Goal: Transaction & Acquisition: Purchase product/service

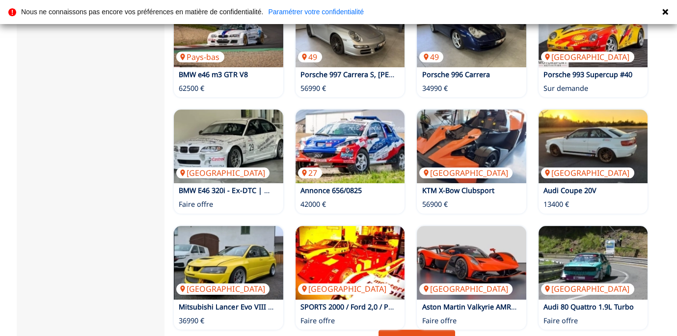
scroll to position [607, 0]
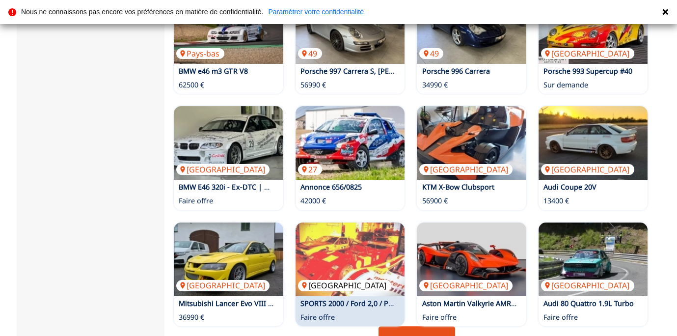
click at [332, 222] on img at bounding box center [350, 259] width 109 height 74
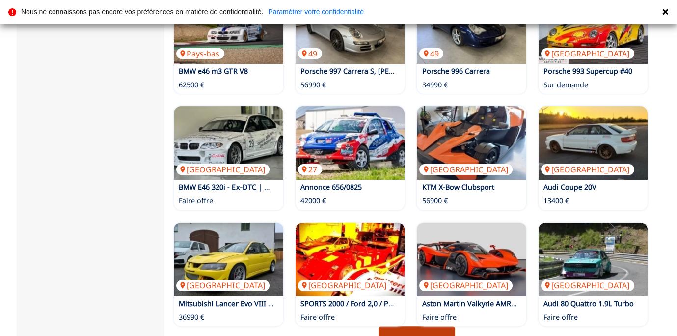
click at [406, 326] on link "Page suivante" at bounding box center [417, 339] width 77 height 26
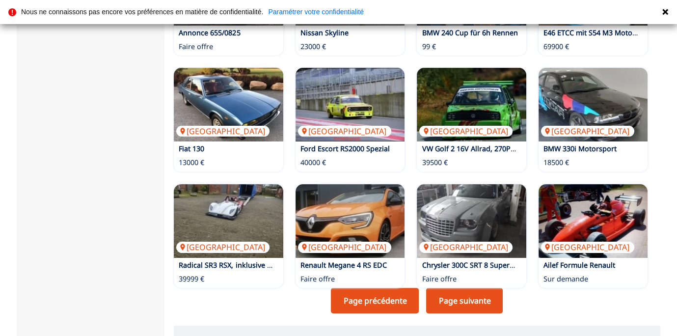
scroll to position [658, 0]
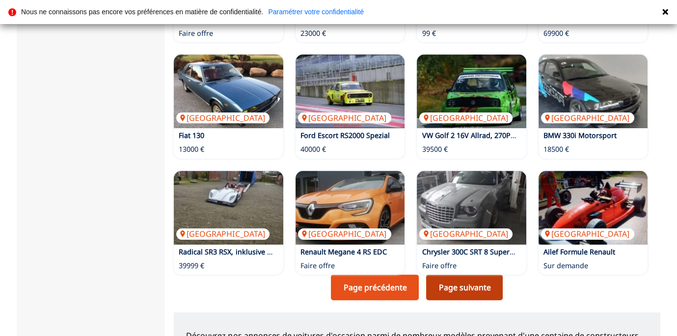
click at [457, 274] on link "Page suivante" at bounding box center [464, 287] width 77 height 26
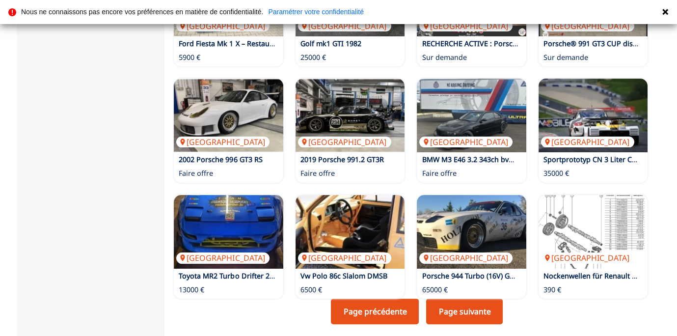
scroll to position [636, 0]
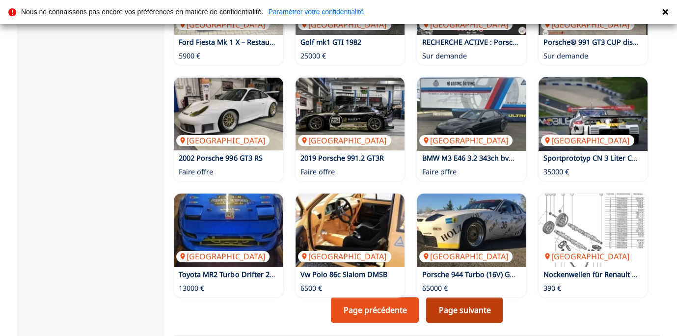
click at [453, 297] on link "Page suivante" at bounding box center [464, 310] width 77 height 26
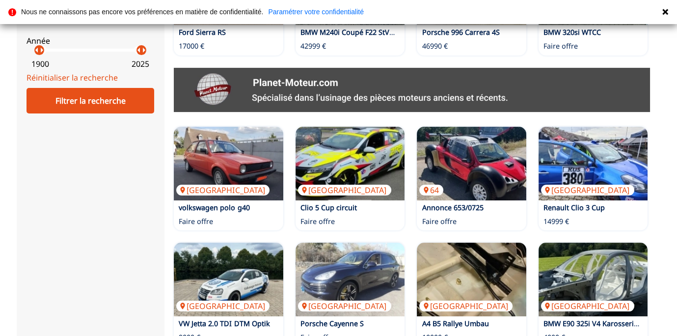
scroll to position [471, 0]
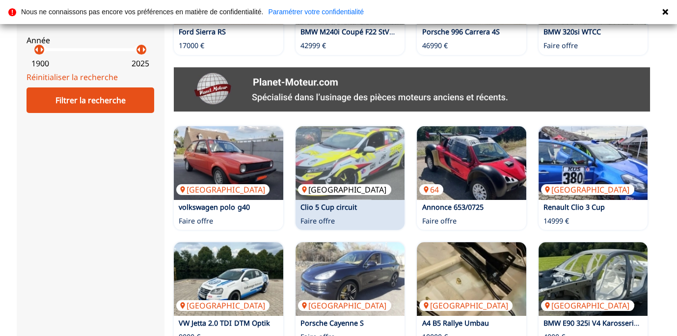
click at [323, 126] on img at bounding box center [350, 163] width 109 height 74
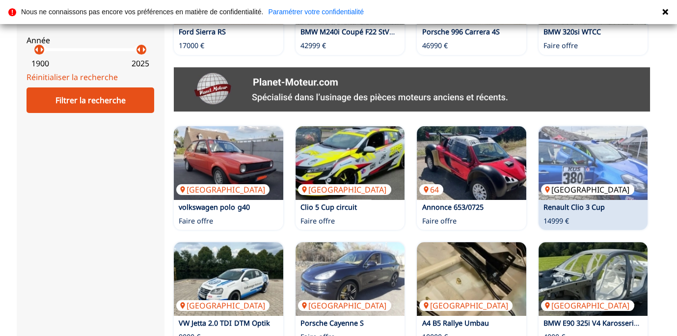
click at [593, 126] on img at bounding box center [593, 163] width 109 height 74
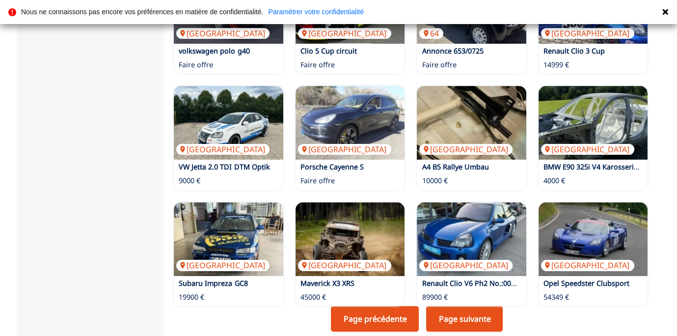
scroll to position [665, 0]
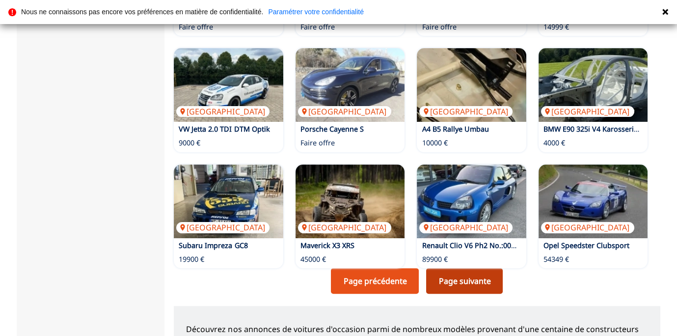
click at [440, 268] on link "Page suivante" at bounding box center [464, 281] width 77 height 26
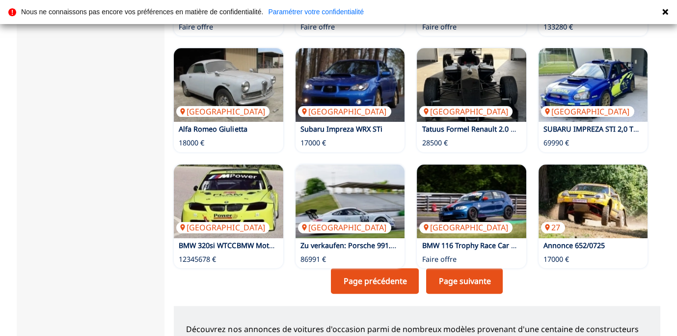
scroll to position [678, 0]
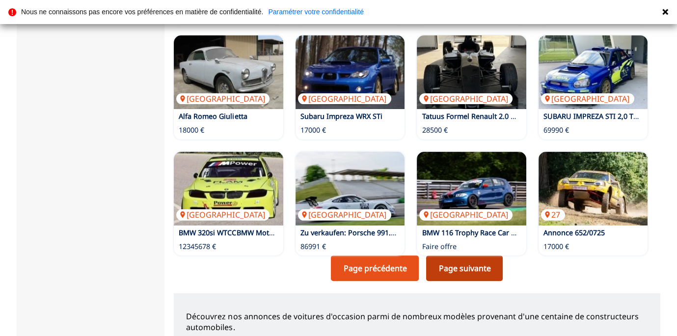
click at [461, 255] on link "Page suivante" at bounding box center [464, 268] width 77 height 26
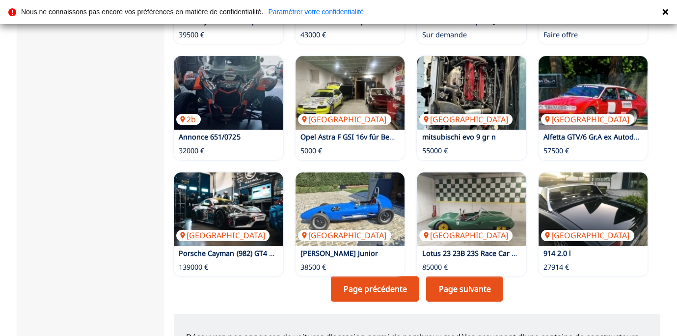
scroll to position [660, 0]
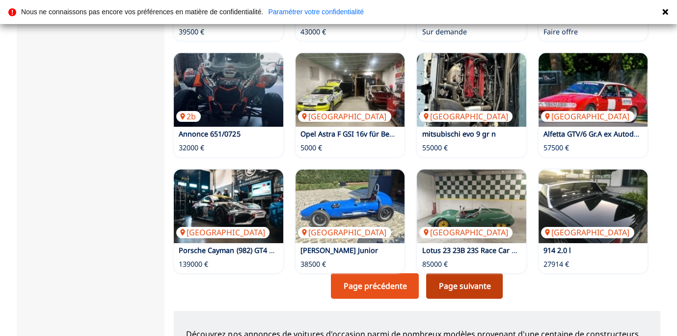
click at [463, 273] on link "Page suivante" at bounding box center [464, 286] width 77 height 26
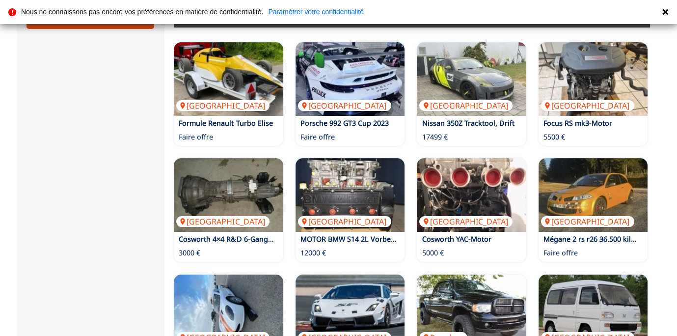
scroll to position [556, 0]
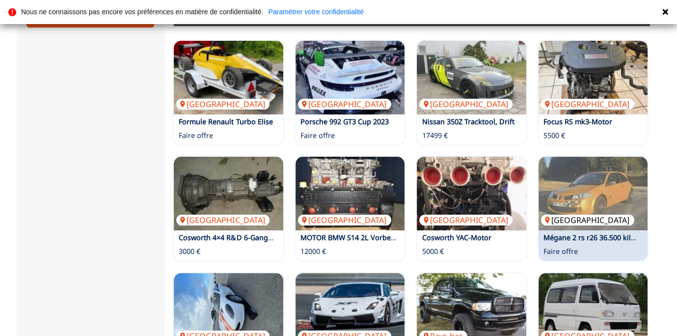
click at [569, 157] on img at bounding box center [593, 194] width 109 height 74
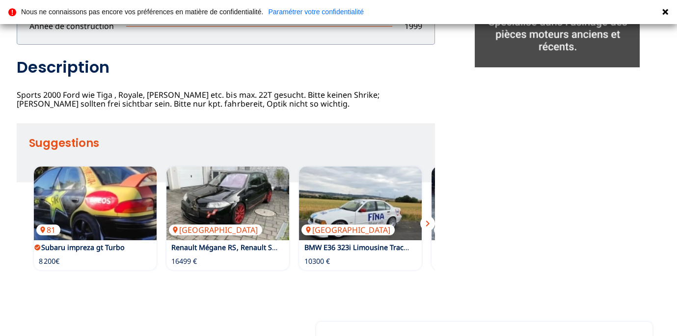
scroll to position [393, 0]
click at [427, 223] on span "chevron_right" at bounding box center [428, 223] width 12 height 12
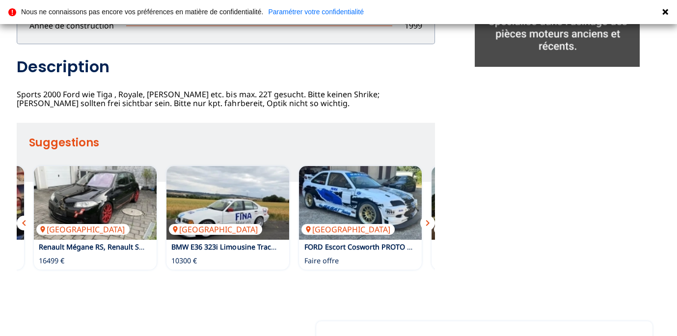
click at [427, 223] on span "chevron_right" at bounding box center [428, 223] width 12 height 12
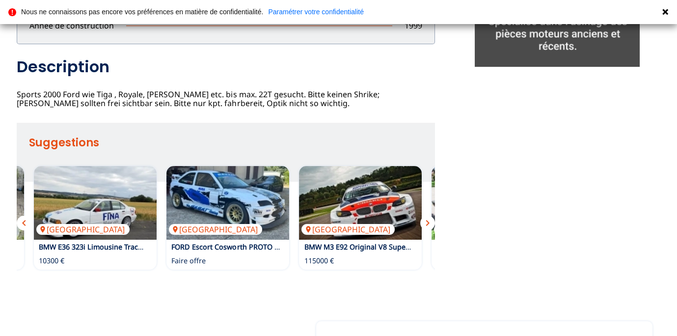
click at [427, 223] on span "chevron_right" at bounding box center [428, 223] width 12 height 12
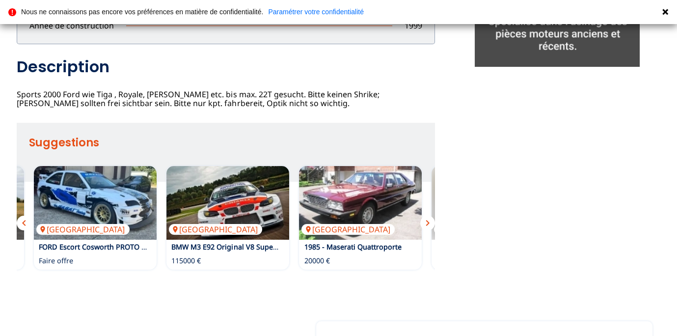
click at [427, 223] on span "chevron_right" at bounding box center [428, 223] width 12 height 12
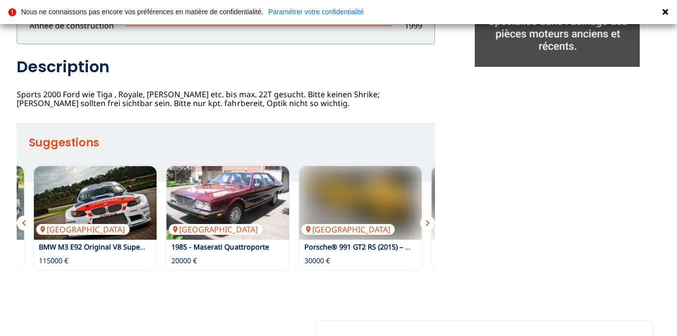
click at [427, 223] on span "chevron_right" at bounding box center [428, 223] width 12 height 12
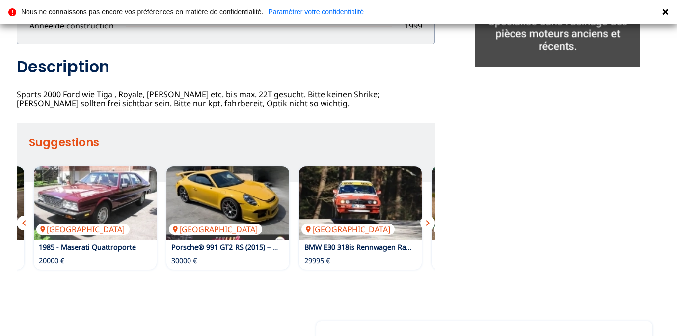
click at [427, 223] on span "chevron_right" at bounding box center [428, 223] width 12 height 12
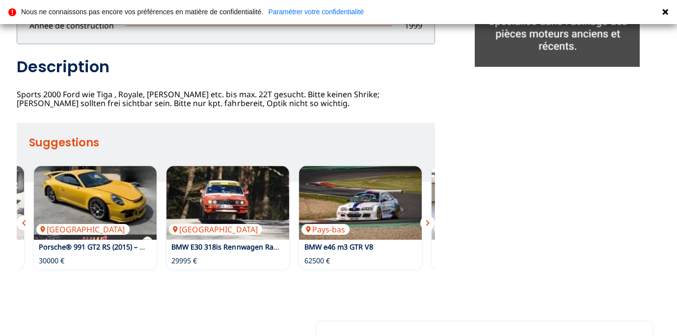
click at [427, 223] on span "chevron_right" at bounding box center [428, 223] width 12 height 12
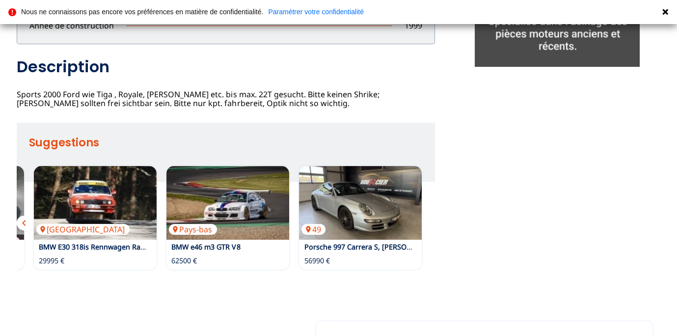
click at [427, 223] on div "81 Subaru impreza gt Turbo 8 200€ Autriche Renault Mégane RS, Renault Sport 164…" at bounding box center [226, 217] width 418 height 113
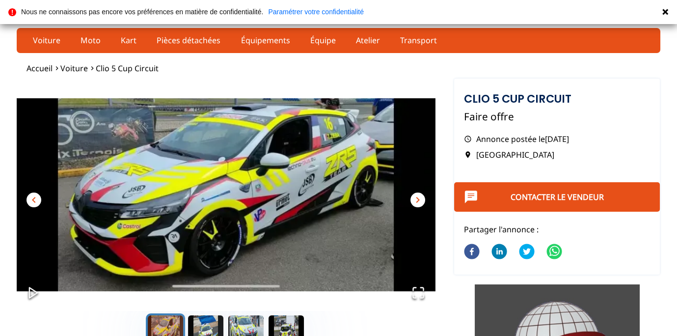
click at [416, 202] on span "chevron_right" at bounding box center [418, 200] width 12 height 12
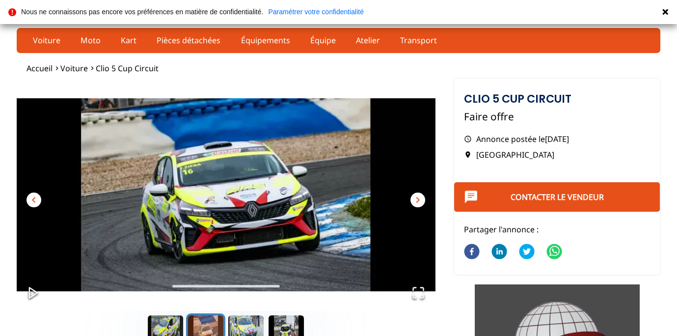
click at [416, 202] on span "chevron_right" at bounding box center [418, 200] width 12 height 12
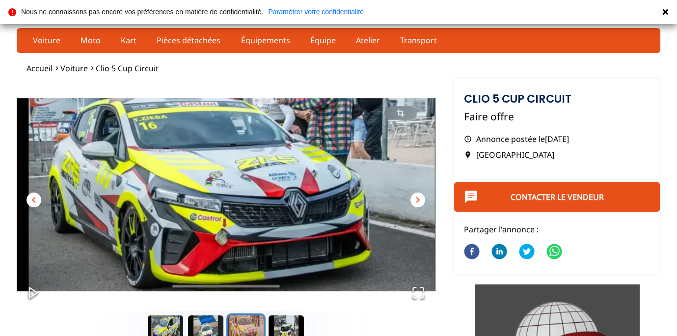
click at [416, 202] on span "chevron_right" at bounding box center [418, 200] width 12 height 12
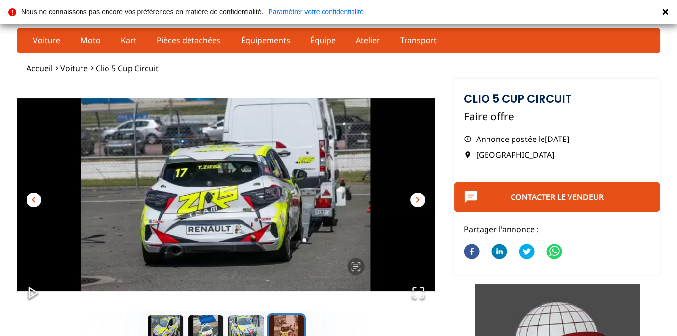
click at [416, 202] on span "chevron_right" at bounding box center [418, 200] width 12 height 12
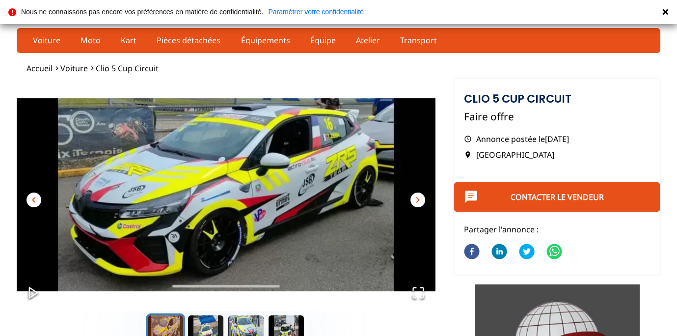
click at [416, 202] on span "chevron_right" at bounding box center [418, 200] width 12 height 12
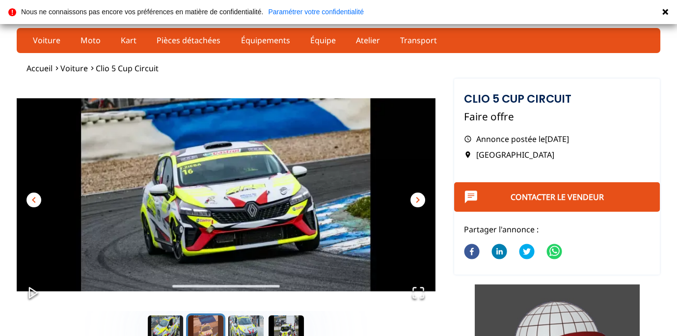
click at [416, 202] on span "chevron_right" at bounding box center [418, 200] width 12 height 12
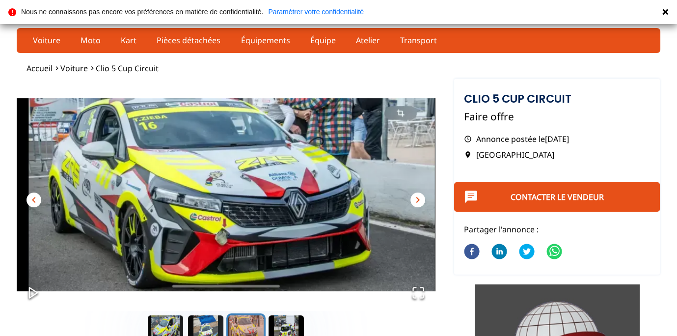
click at [416, 202] on span "chevron_right" at bounding box center [418, 200] width 12 height 12
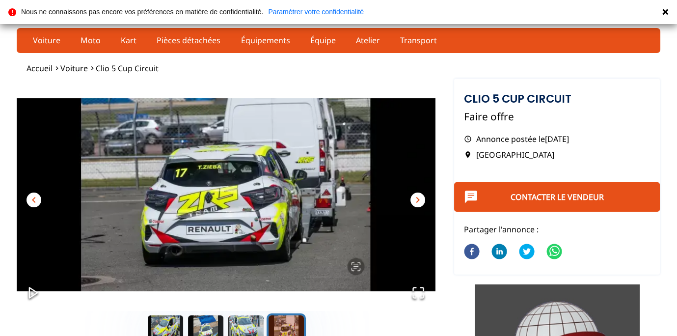
click at [416, 202] on span "chevron_right" at bounding box center [418, 200] width 12 height 12
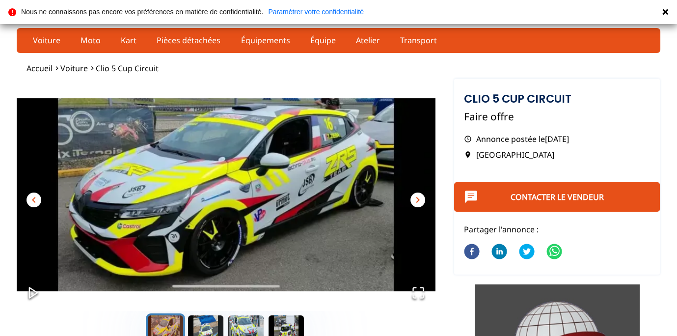
click at [416, 202] on span "chevron_right" at bounding box center [418, 200] width 12 height 12
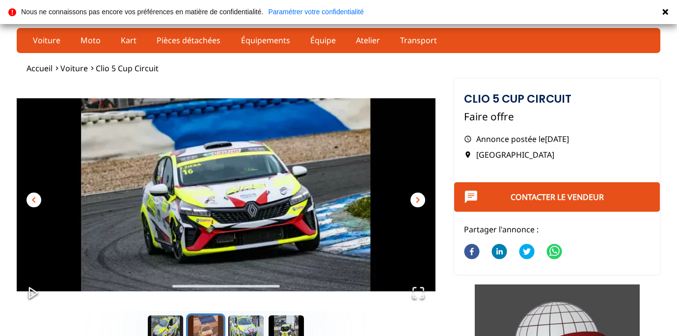
click at [416, 202] on span "chevron_right" at bounding box center [418, 200] width 12 height 12
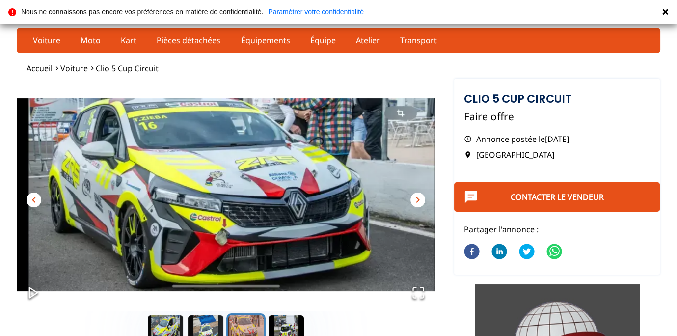
click at [416, 202] on span "chevron_right" at bounding box center [418, 200] width 12 height 12
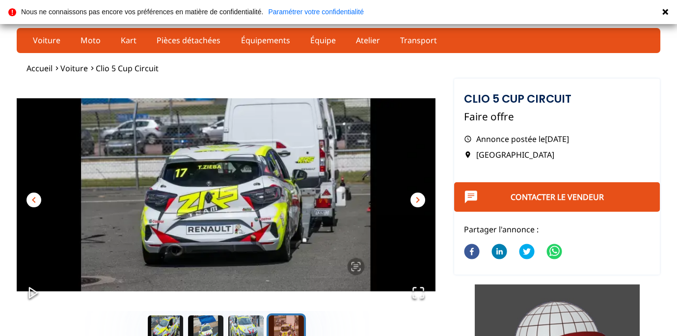
click at [416, 202] on span "chevron_right" at bounding box center [418, 200] width 12 height 12
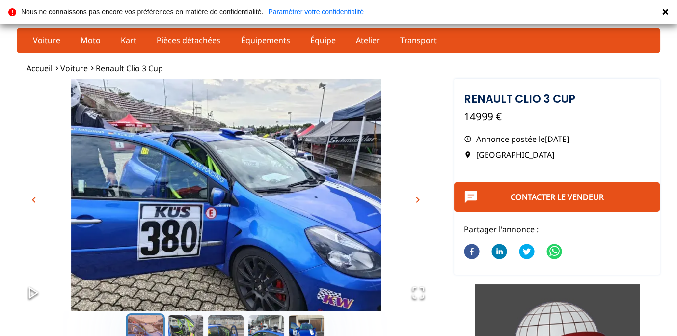
click at [224, 198] on img "Go to Slide 1" at bounding box center [226, 195] width 418 height 232
click at [32, 199] on span "chevron_left" at bounding box center [34, 200] width 12 height 12
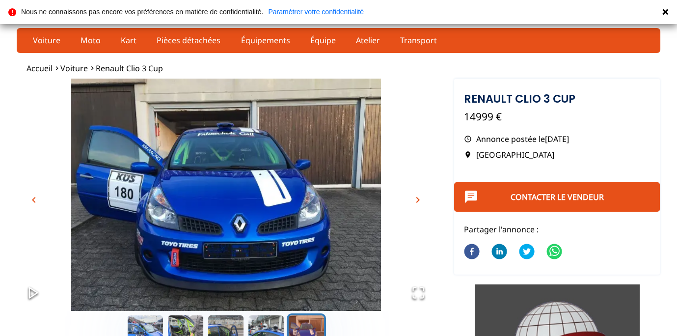
click at [32, 199] on span "chevron_left" at bounding box center [34, 200] width 12 height 12
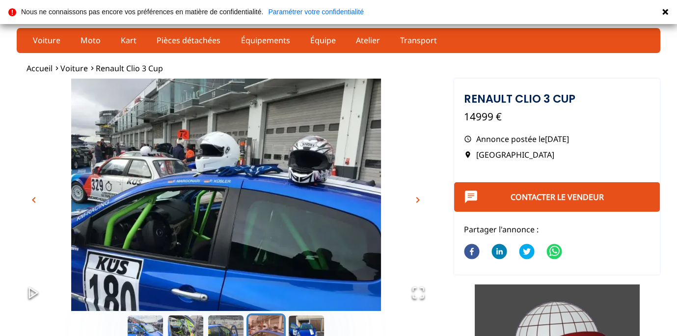
click at [32, 199] on span "chevron_left" at bounding box center [34, 200] width 12 height 12
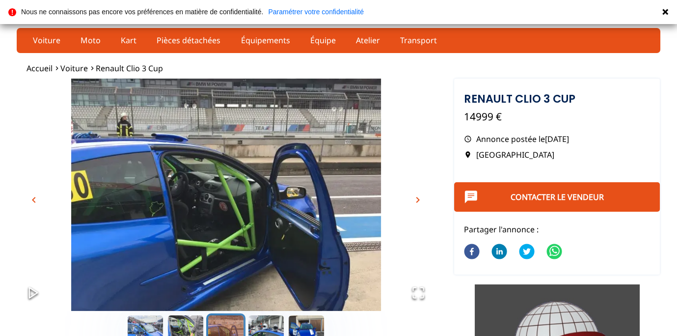
click at [32, 199] on span "chevron_left" at bounding box center [34, 200] width 12 height 12
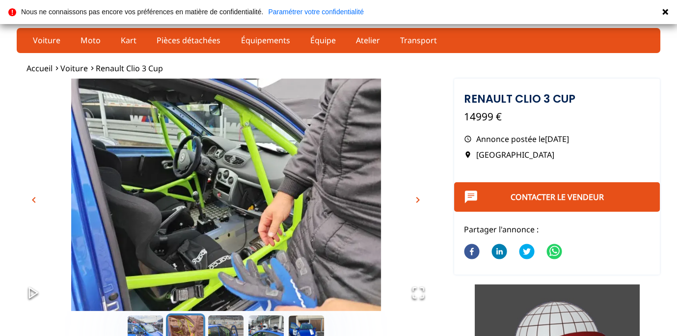
click at [32, 199] on span "chevron_left" at bounding box center [34, 200] width 12 height 12
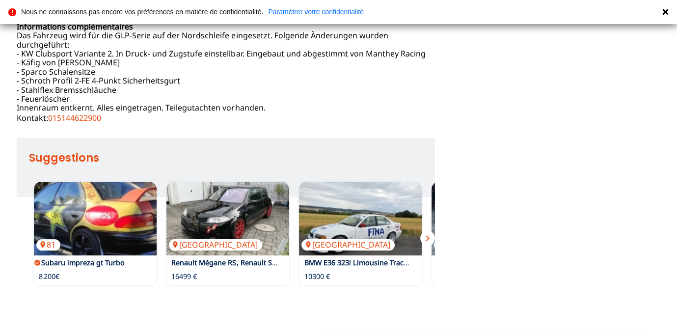
scroll to position [529, 0]
click at [428, 233] on span "chevron_right" at bounding box center [428, 239] width 12 height 12
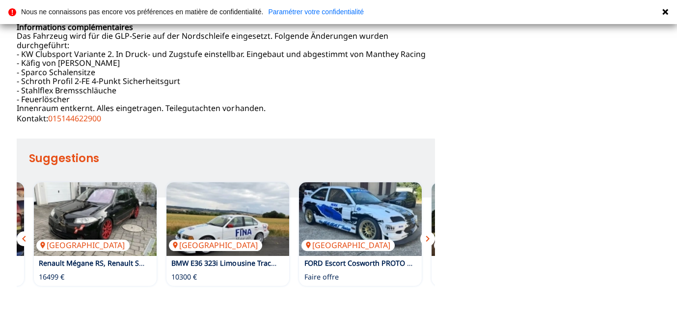
click at [428, 233] on span "chevron_right" at bounding box center [428, 239] width 12 height 12
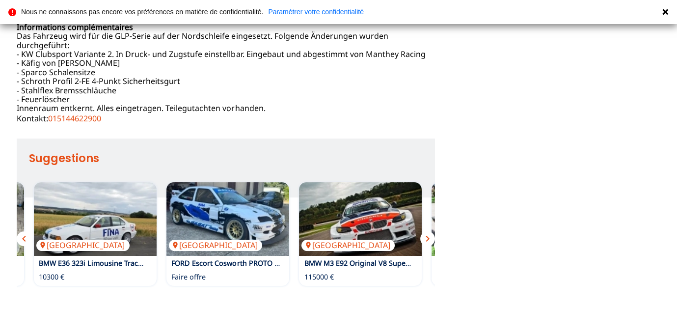
click at [428, 233] on span "chevron_right" at bounding box center [428, 239] width 12 height 12
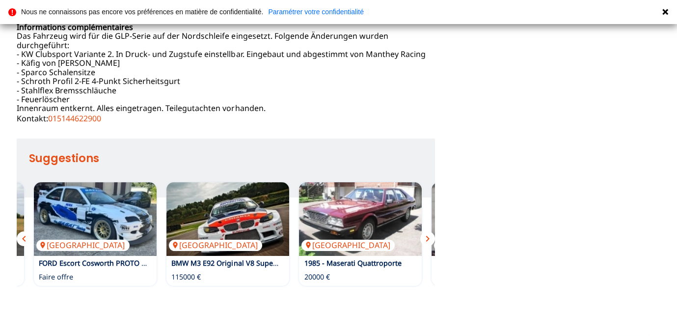
click at [428, 233] on span "chevron_right" at bounding box center [428, 239] width 12 height 12
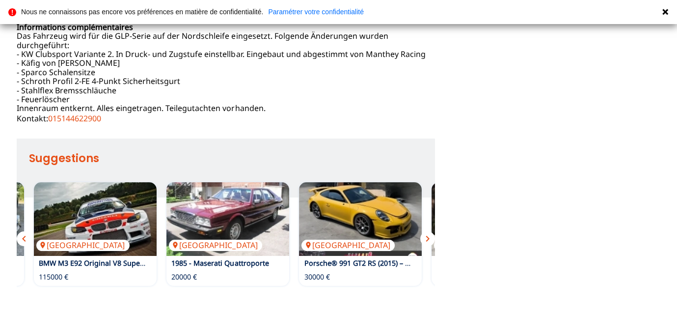
click at [428, 233] on span "chevron_right" at bounding box center [428, 239] width 12 height 12
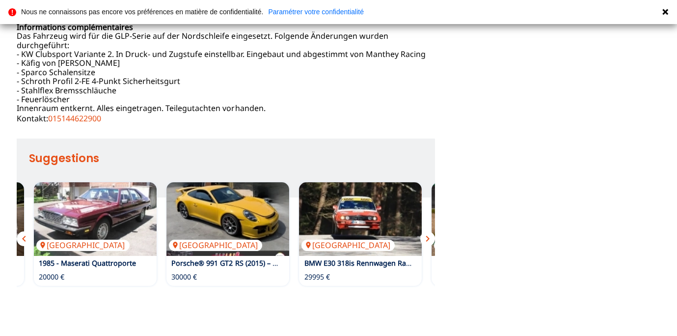
click at [428, 233] on span "chevron_right" at bounding box center [428, 239] width 12 height 12
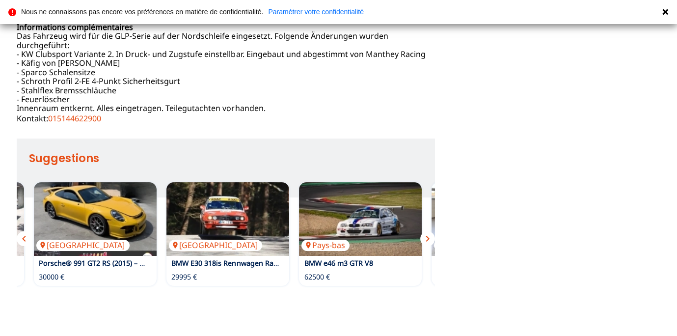
click at [428, 233] on span "chevron_right" at bounding box center [428, 239] width 12 height 12
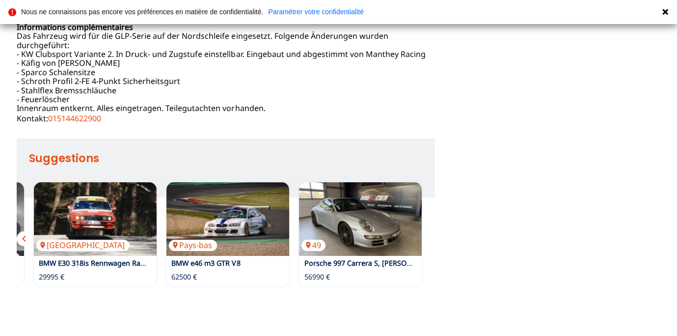
click at [428, 230] on div "81 Subaru impreza gt Turbo 8 200€ Autriche Renault Mégane RS, Renault Sport 164…" at bounding box center [226, 233] width 418 height 113
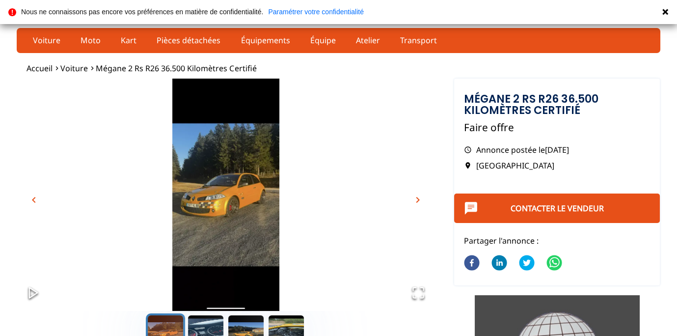
click at [417, 199] on span "chevron_right" at bounding box center [418, 200] width 12 height 12
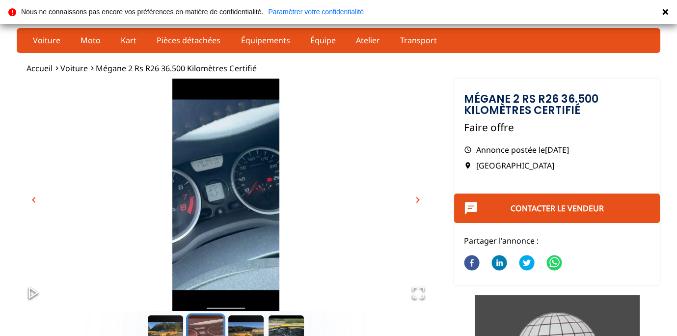
click at [417, 199] on span "chevron_right" at bounding box center [418, 200] width 12 height 12
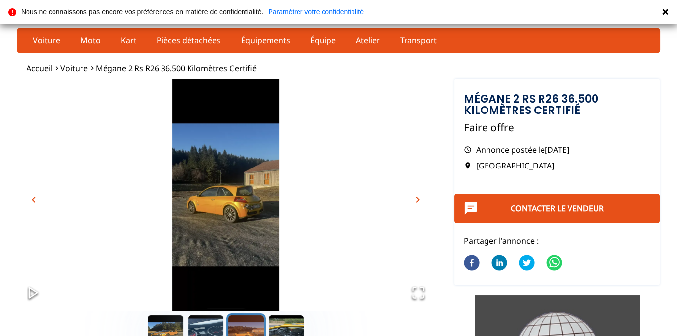
click at [417, 199] on span "chevron_right" at bounding box center [418, 200] width 12 height 12
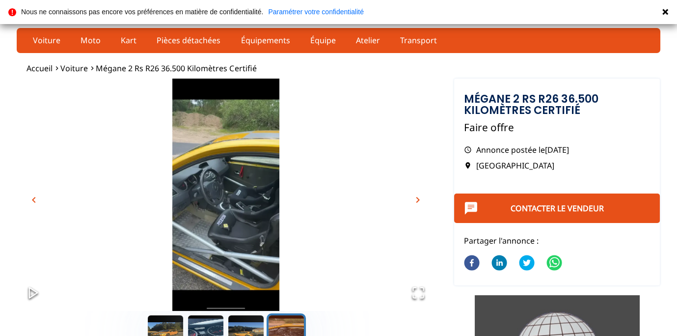
click at [417, 199] on span "chevron_right" at bounding box center [418, 200] width 12 height 12
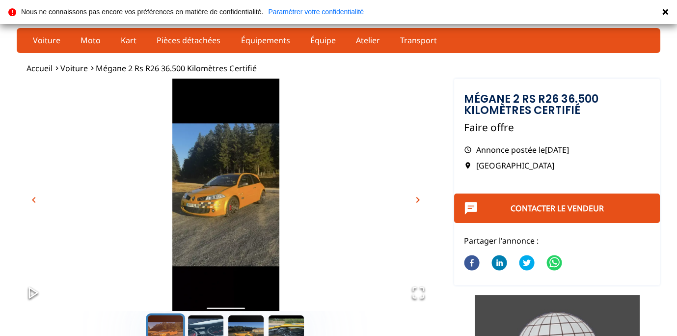
click at [417, 199] on span "chevron_right" at bounding box center [418, 200] width 12 height 12
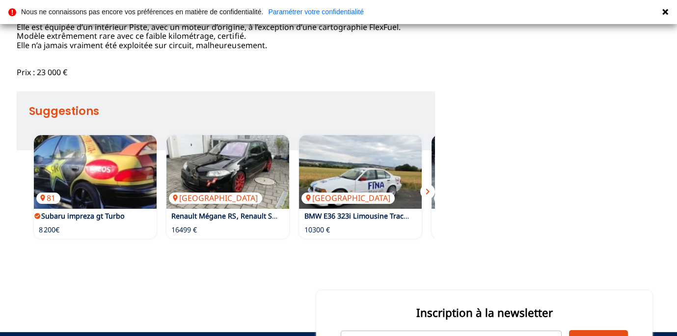
scroll to position [533, 0]
click at [426, 197] on span "chevron_right" at bounding box center [428, 192] width 12 height 12
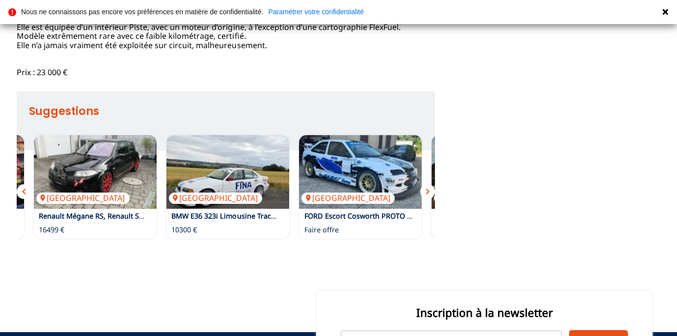
click at [426, 197] on span "chevron_right" at bounding box center [428, 192] width 12 height 12
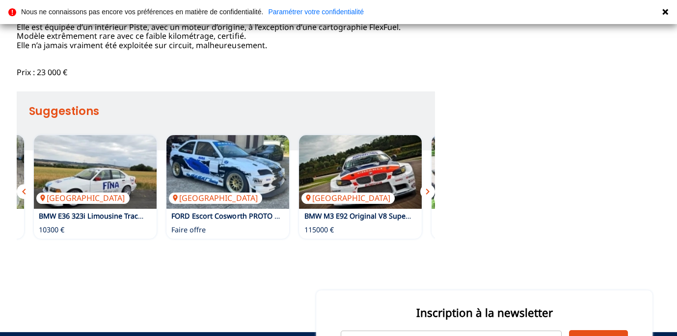
click at [426, 197] on span "chevron_right" at bounding box center [428, 192] width 12 height 12
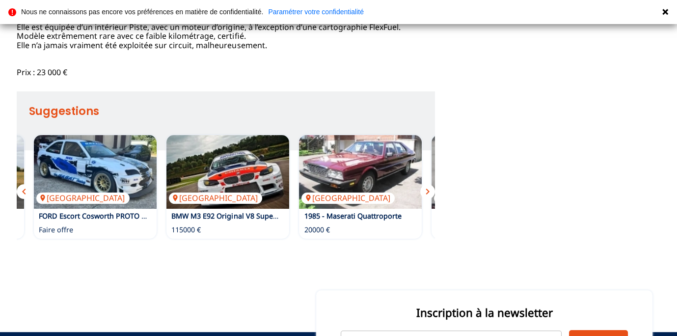
click at [426, 197] on span "chevron_right" at bounding box center [428, 192] width 12 height 12
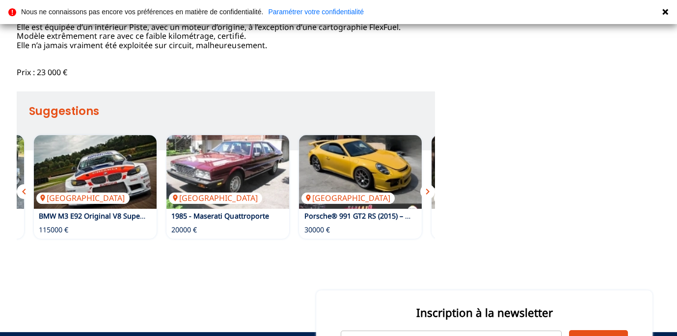
click at [426, 197] on span "chevron_right" at bounding box center [428, 192] width 12 height 12
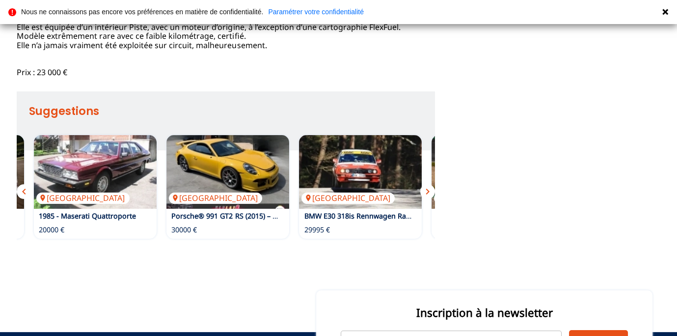
click at [426, 197] on span "chevron_right" at bounding box center [428, 192] width 12 height 12
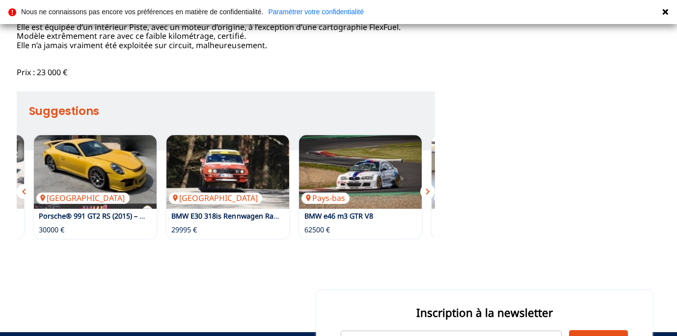
click at [426, 197] on span "chevron_right" at bounding box center [428, 192] width 12 height 12
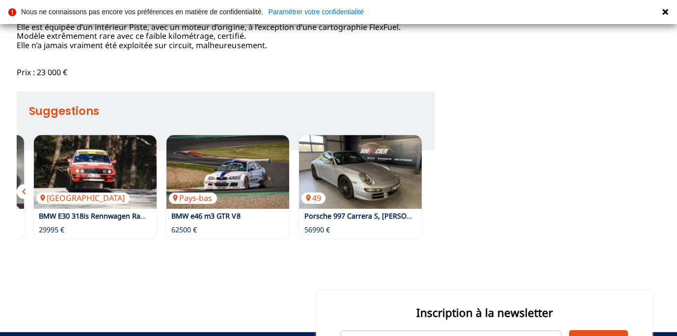
click at [426, 244] on div "81 Subaru impreza gt Turbo 8 200€ Autriche Renault Mégane RS, Renault Sport 164…" at bounding box center [226, 186] width 418 height 113
click at [19, 197] on span "chevron_left" at bounding box center [24, 192] width 12 height 12
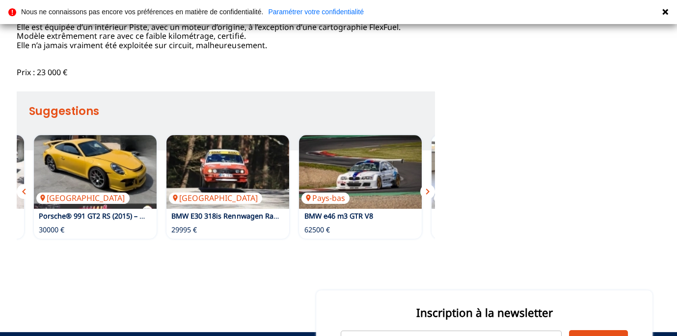
click at [19, 197] on span "chevron_left" at bounding box center [24, 192] width 12 height 12
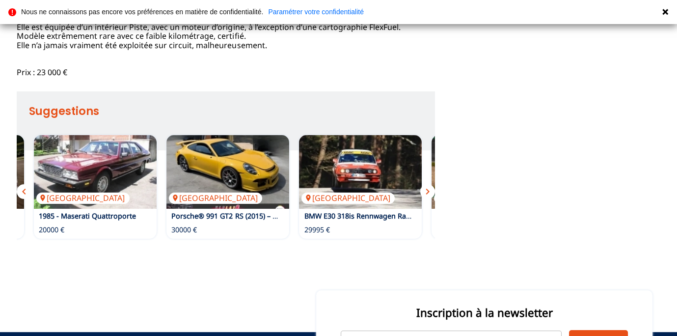
click at [19, 197] on span "chevron_left" at bounding box center [24, 192] width 12 height 12
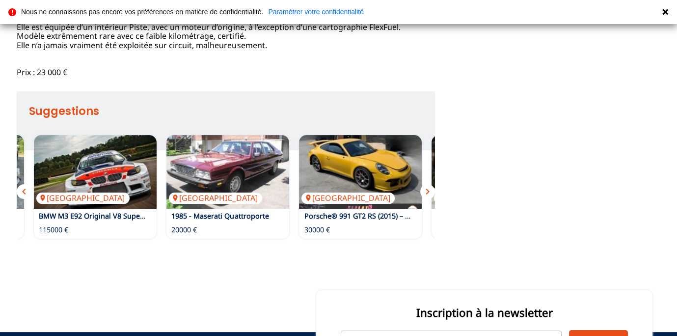
click at [19, 197] on span "chevron_left" at bounding box center [24, 192] width 12 height 12
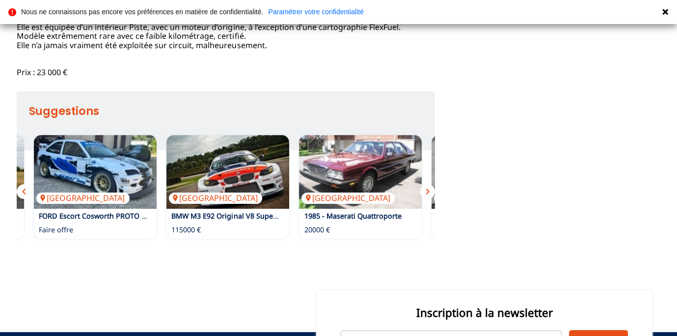
click at [19, 197] on span "chevron_left" at bounding box center [24, 192] width 12 height 12
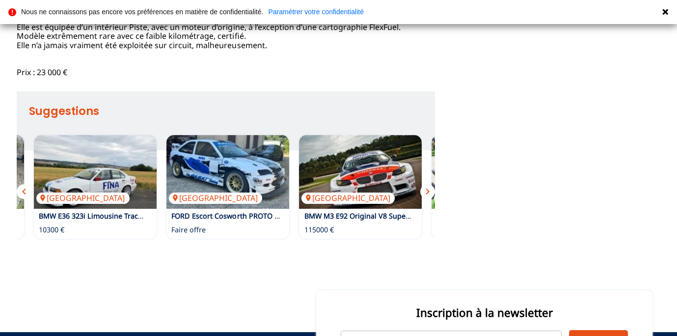
click at [19, 197] on span "chevron_left" at bounding box center [24, 192] width 12 height 12
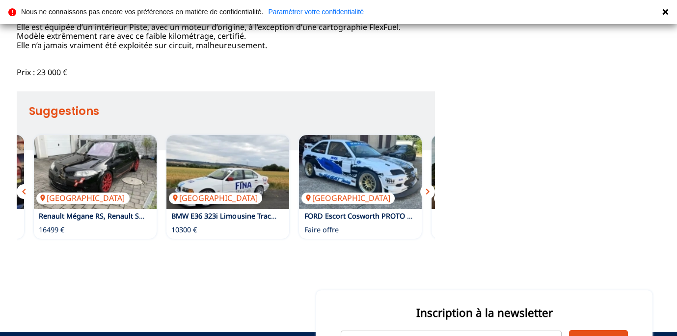
click at [19, 197] on span "chevron_left" at bounding box center [24, 192] width 12 height 12
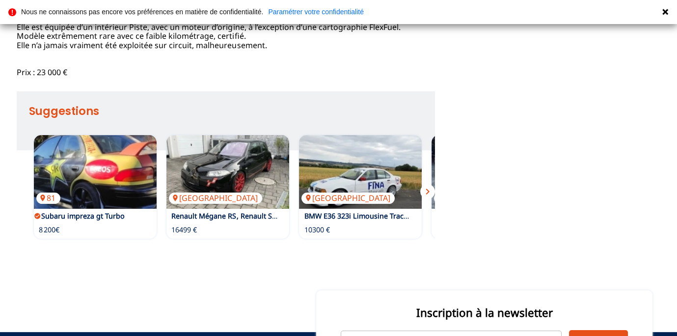
click at [19, 244] on div "81 Subaru impreza gt Turbo 8 200€ Autriche Renault Mégane RS, Renault Sport 164…" at bounding box center [226, 186] width 418 height 113
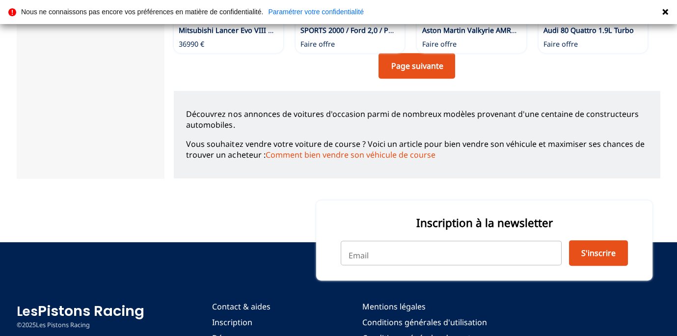
scroll to position [882, 0]
